Goal: Download file/media

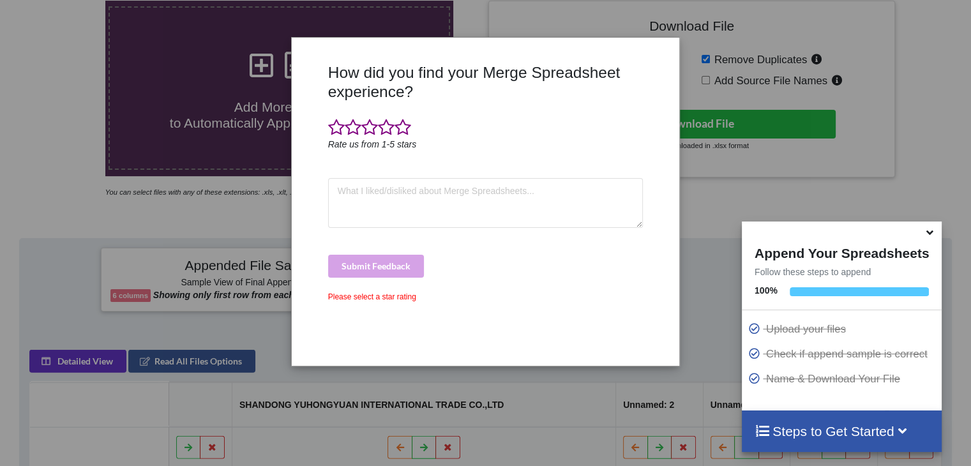
click at [787, 436] on h4 "Steps to Get Started" at bounding box center [841, 431] width 174 height 16
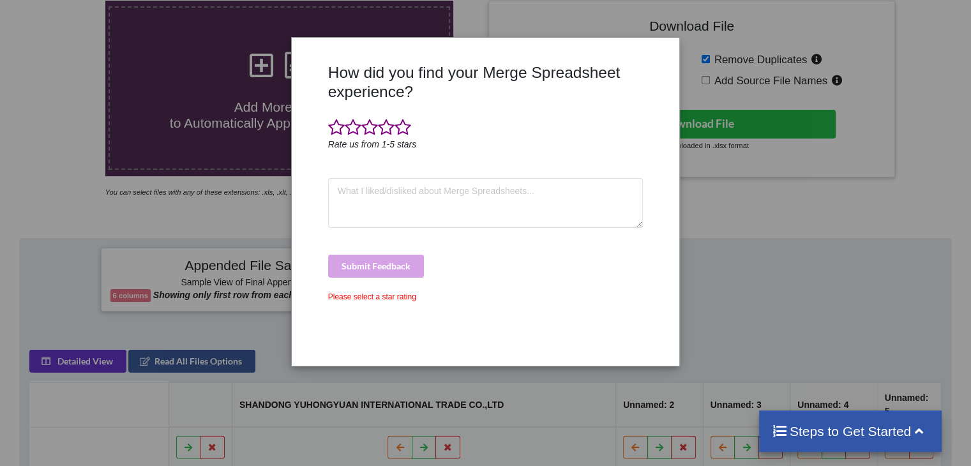
click at [702, 258] on div "How did you find your Merge Spreadsheet experience? Rate us from 1-5 stars Subm…" at bounding box center [485, 233] width 971 height 466
click at [399, 130] on span at bounding box center [402, 128] width 17 height 18
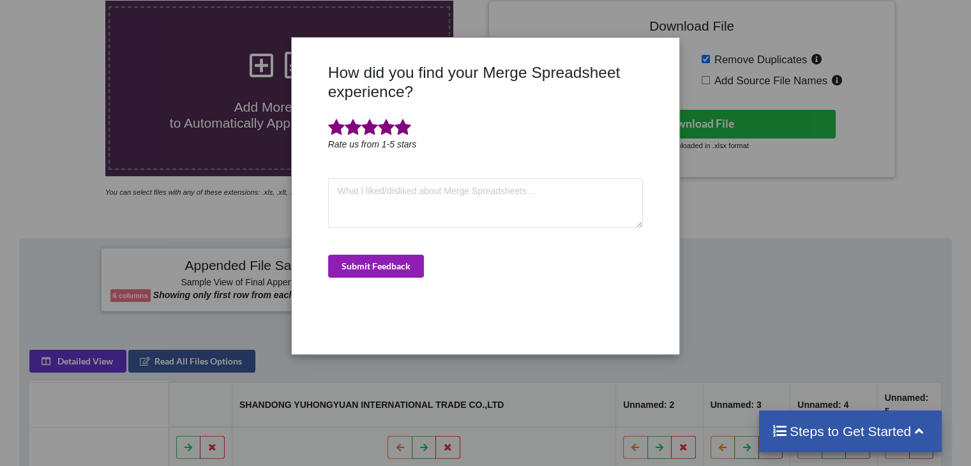
click at [383, 271] on button "Submit Feedback" at bounding box center [376, 266] width 96 height 23
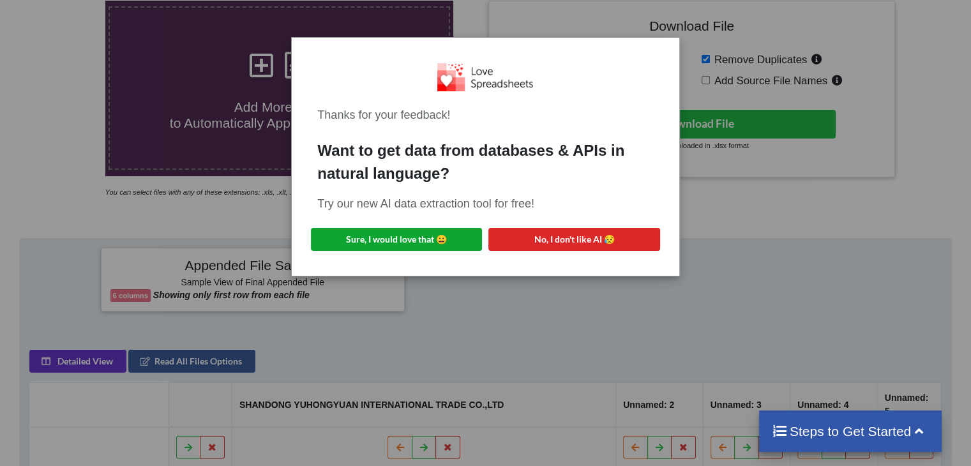
click at [422, 237] on button "Sure, I would love that 😀" at bounding box center [396, 239] width 171 height 23
click at [412, 234] on button "Sure, I would love that 😀" at bounding box center [396, 239] width 171 height 23
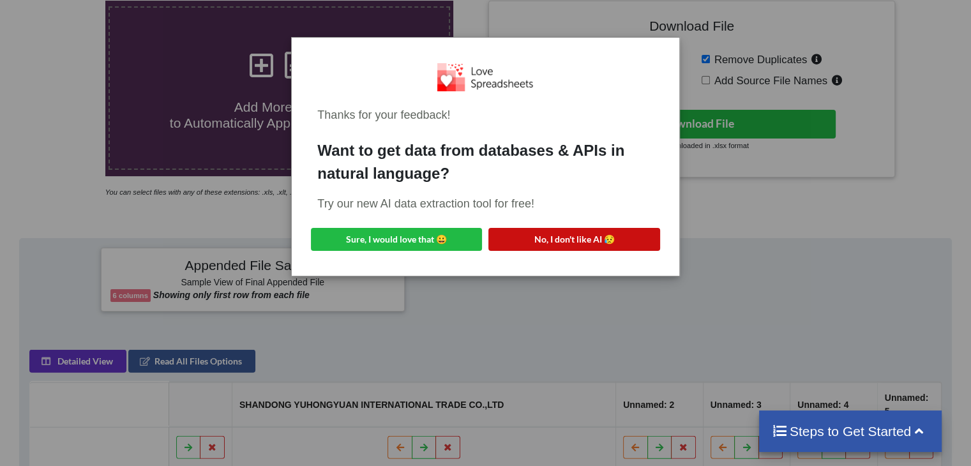
click at [577, 239] on button "No, I don't like AI 😥" at bounding box center [573, 239] width 171 height 23
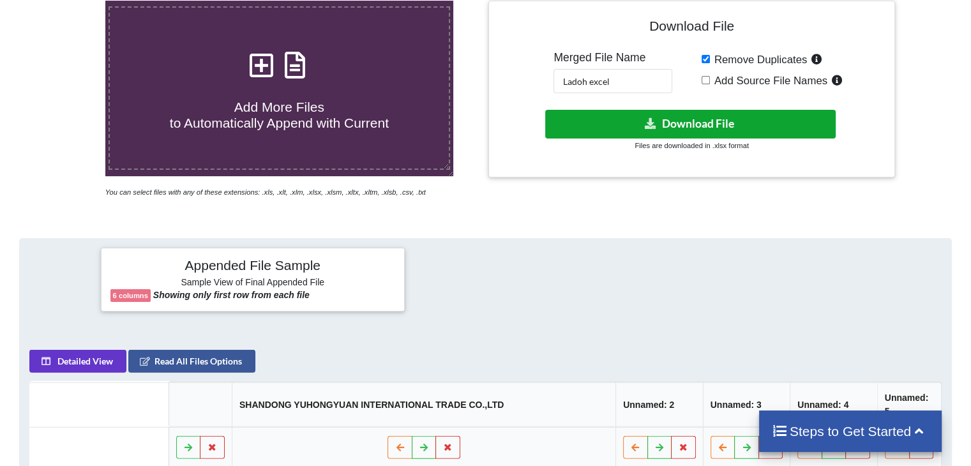
click at [659, 119] on button "Download File" at bounding box center [690, 124] width 290 height 29
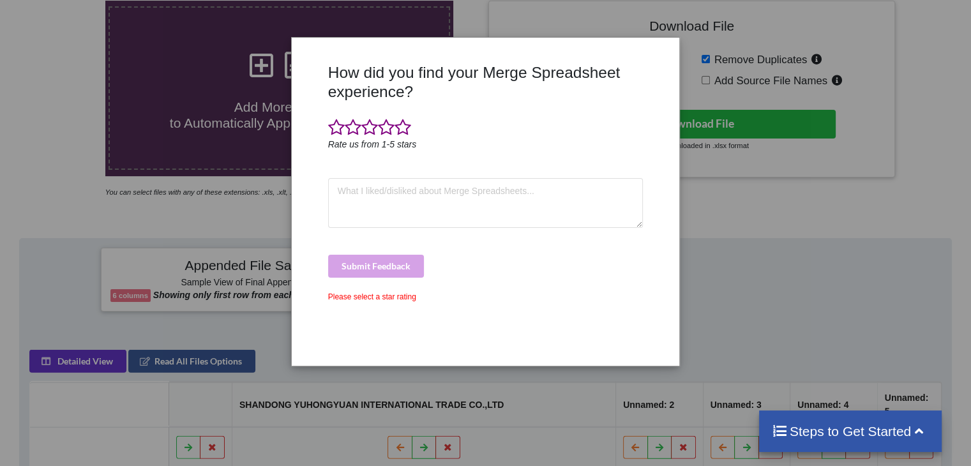
click at [417, 129] on div at bounding box center [485, 128] width 315 height 19
click at [401, 128] on span at bounding box center [402, 128] width 17 height 18
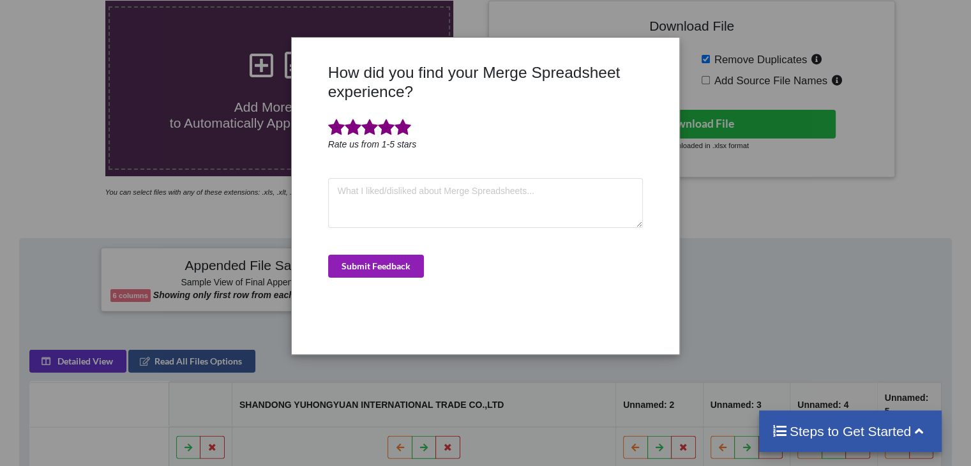
click at [384, 271] on button "Submit Feedback" at bounding box center [376, 266] width 96 height 23
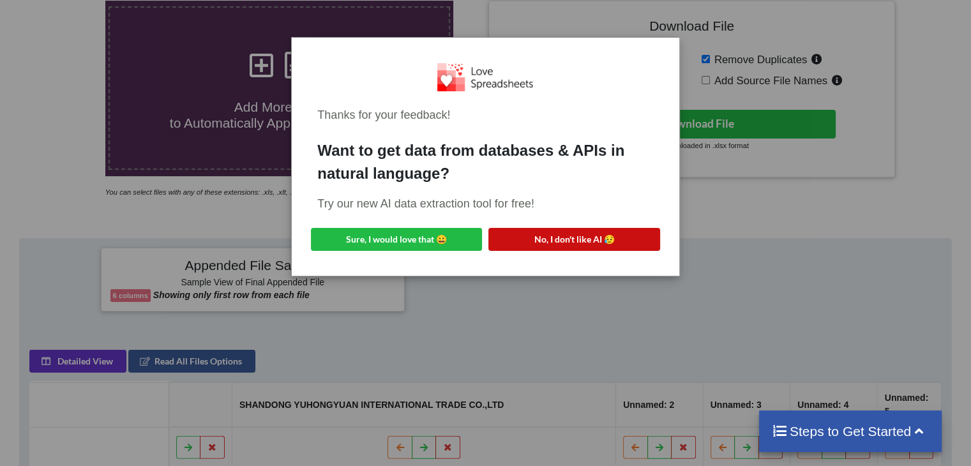
click at [539, 237] on button "No, I don't like AI 😥" at bounding box center [573, 239] width 171 height 23
